Goal: Check status: Check status

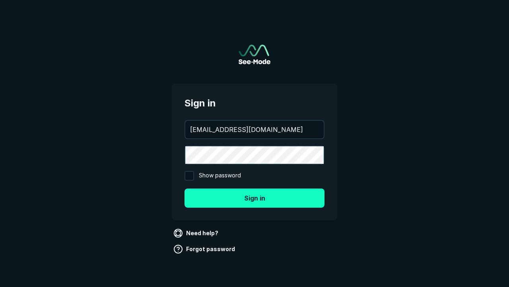
click at [255, 197] on button "Sign in" at bounding box center [255, 197] width 140 height 19
